Goal: Task Accomplishment & Management: Use online tool/utility

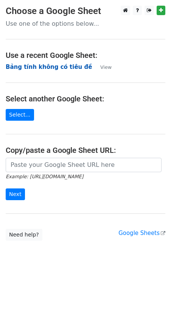
click at [55, 70] on strong "Bảng tính không có tiêu đề" at bounding box center [49, 67] width 86 height 7
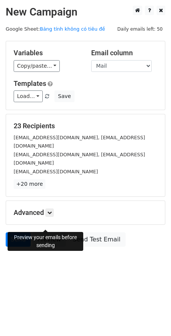
click at [47, 233] on link "Preview" at bounding box center [49, 240] width 33 height 14
click at [19, 233] on link "Send" at bounding box center [18, 240] width 25 height 14
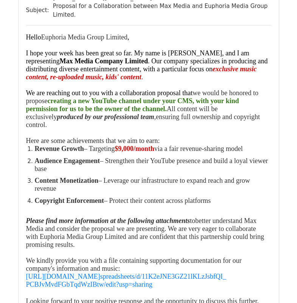
scroll to position [114, 0]
